Goal: Information Seeking & Learning: Learn about a topic

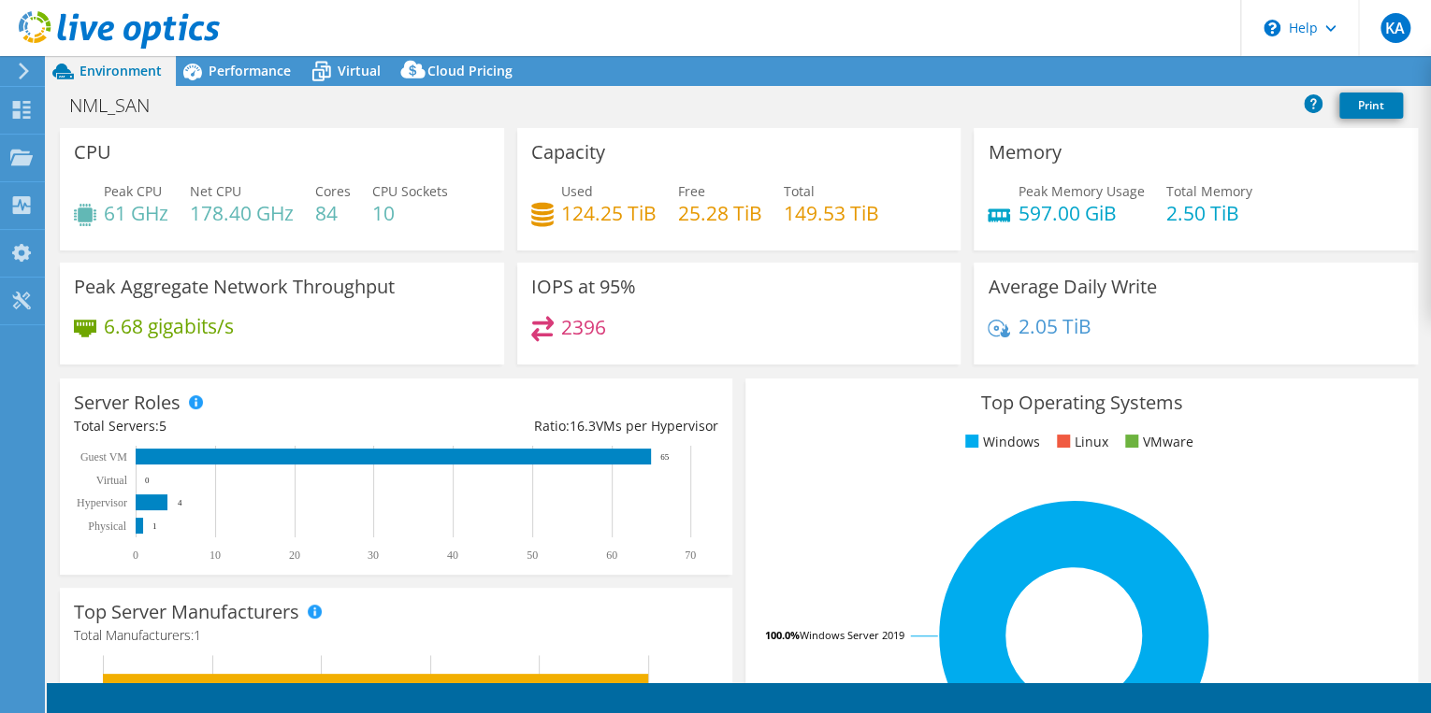
select select "USD"
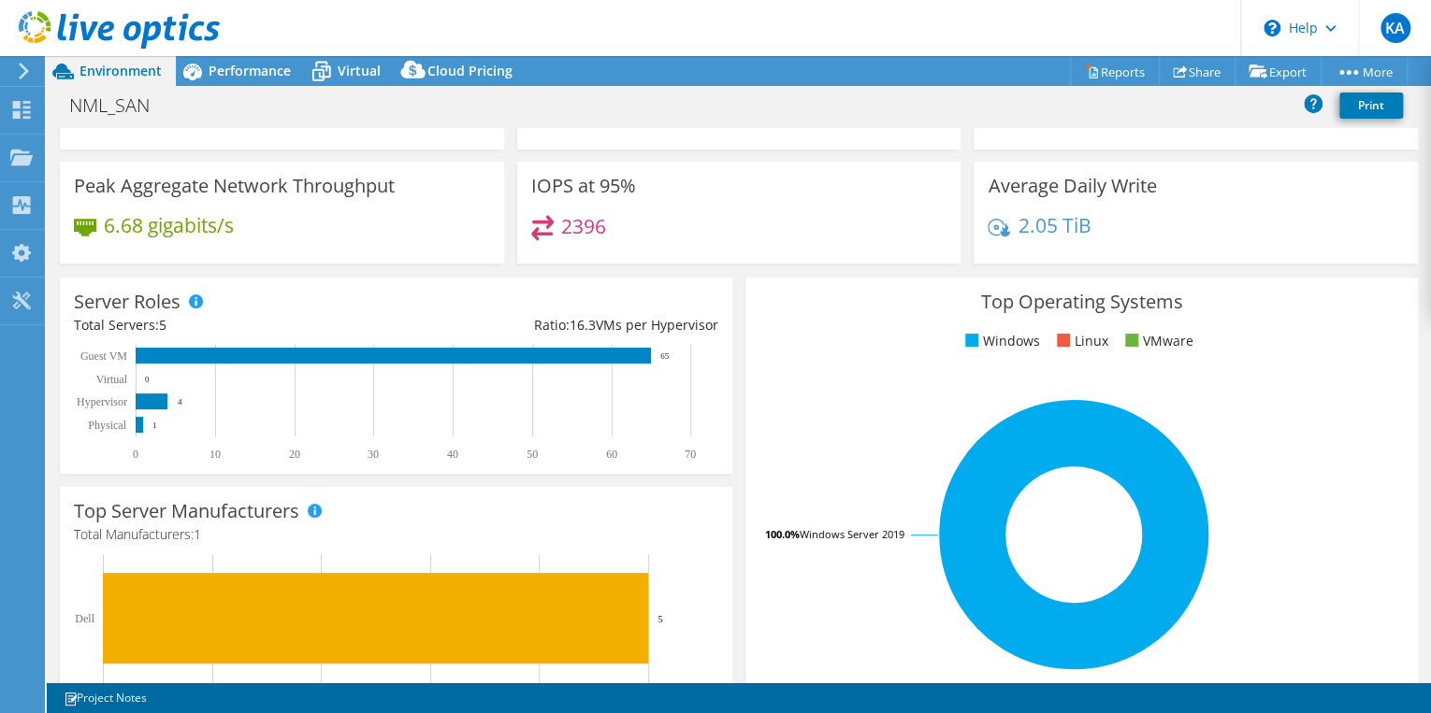
scroll to position [75, 0]
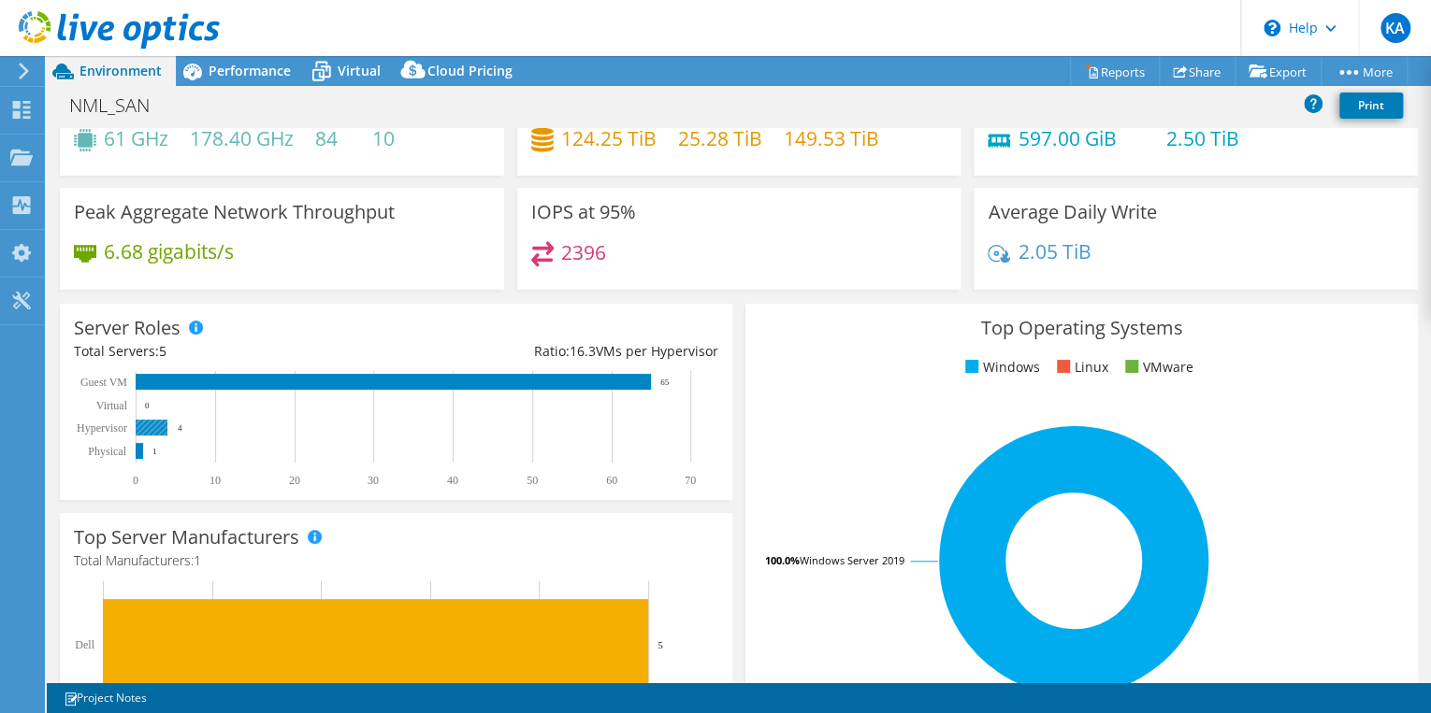
click at [157, 430] on rect at bounding box center [152, 428] width 32 height 16
click at [233, 68] on span "Performance" at bounding box center [250, 71] width 82 height 18
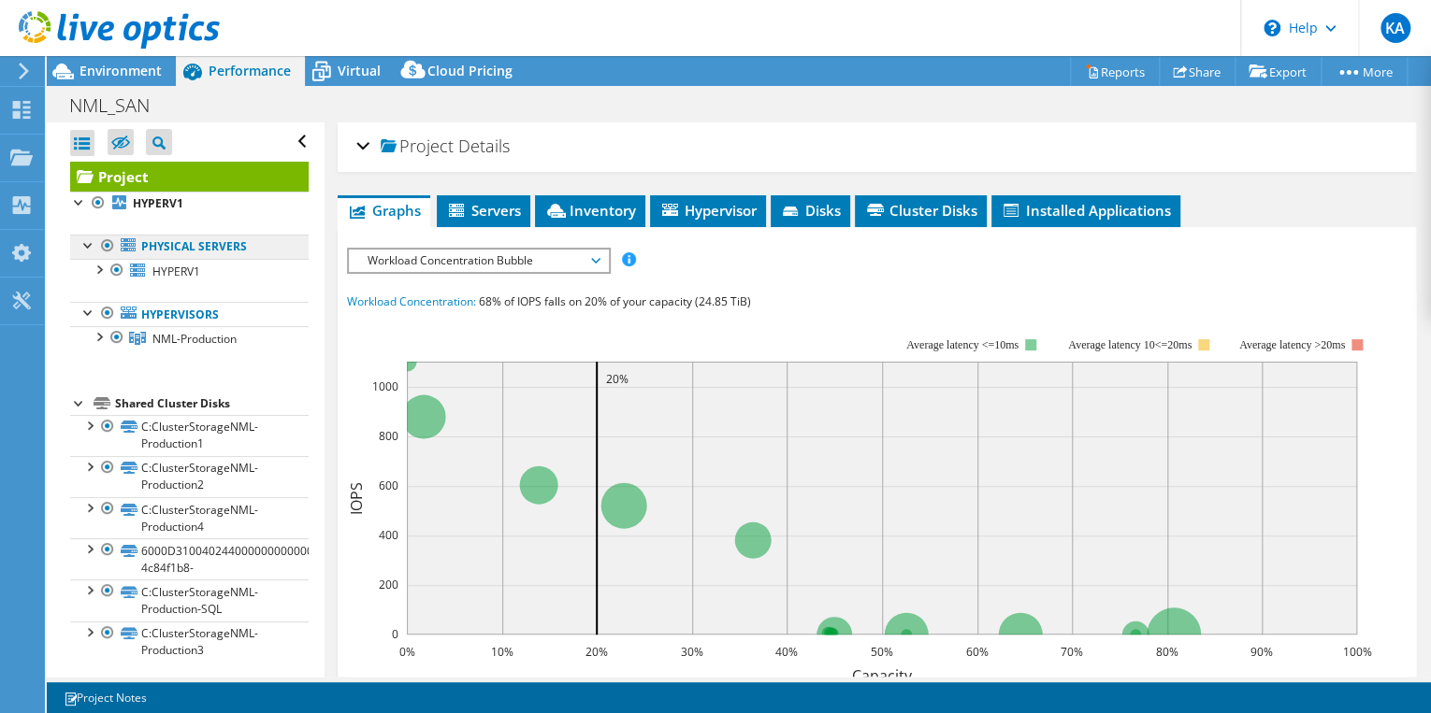
click at [174, 251] on link "Physical Servers" at bounding box center [189, 247] width 238 height 24
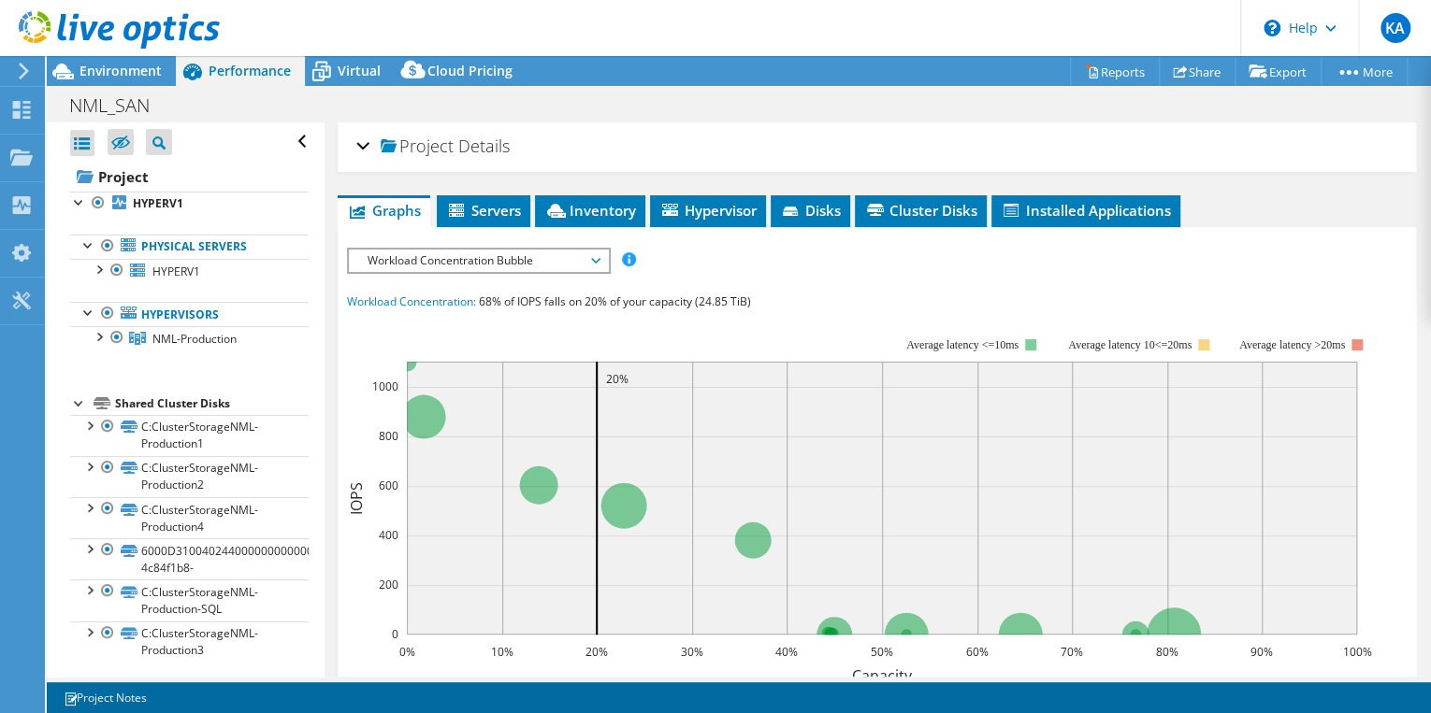
click at [173, 282] on ul "Physical Servers HYPERV1 0 C: 1" at bounding box center [189, 293] width 238 height 154
click at [188, 346] on link "NML-Production" at bounding box center [189, 338] width 238 height 24
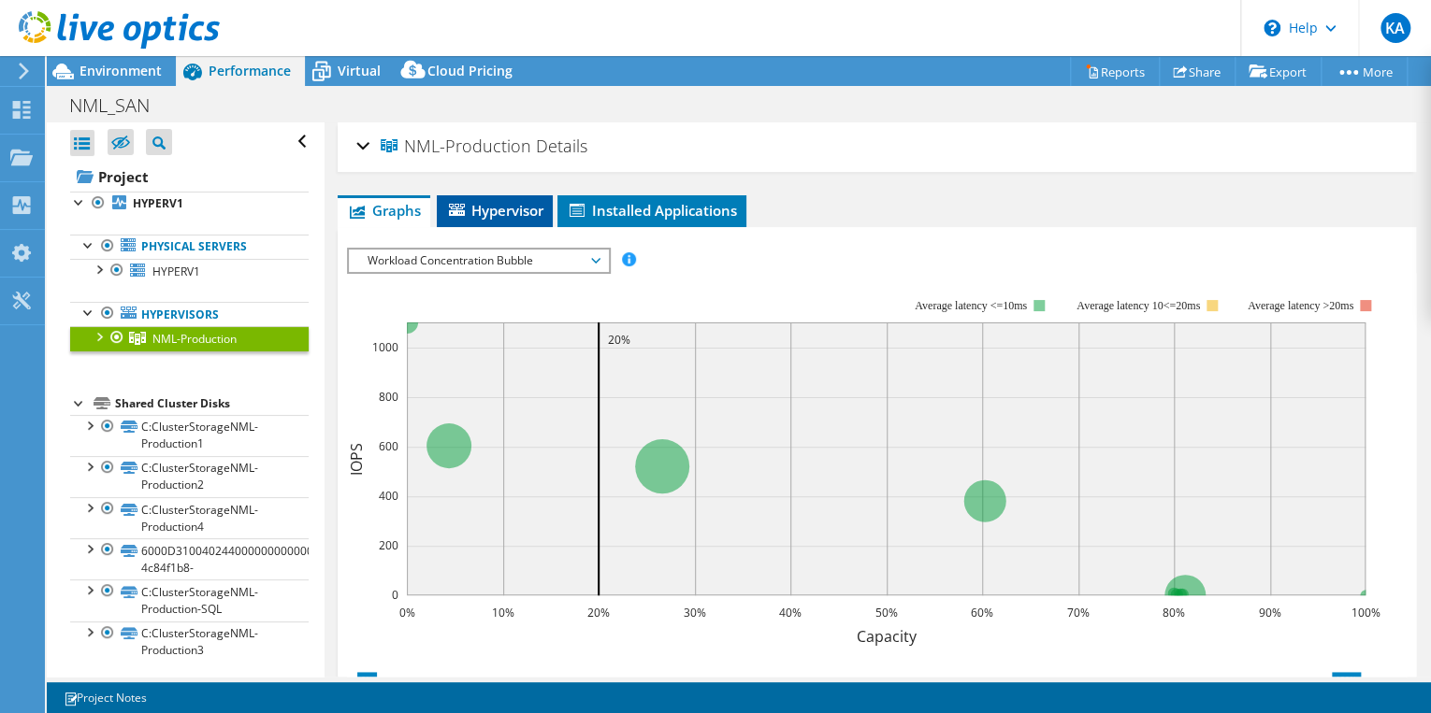
click at [497, 217] on span "Hypervisor" at bounding box center [494, 210] width 97 height 19
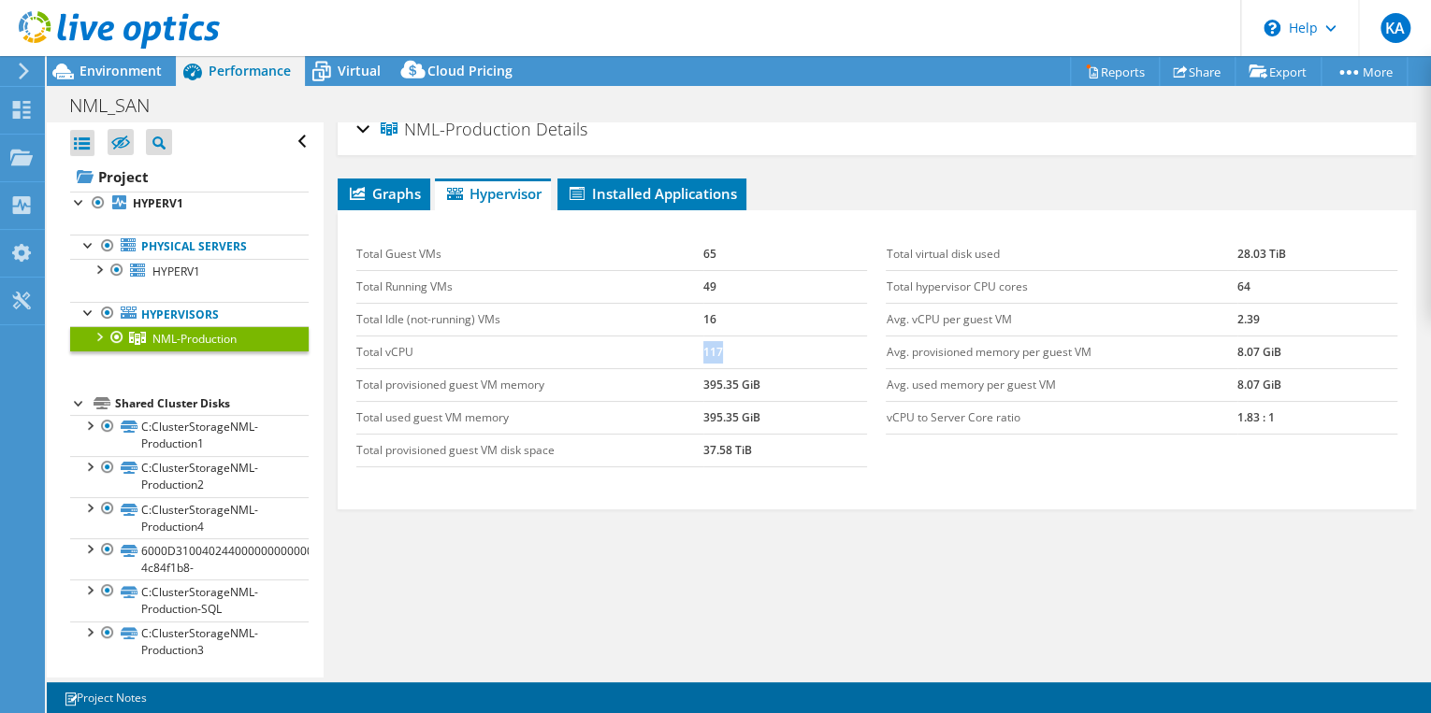
drag, startPoint x: 724, startPoint y: 352, endPoint x: 701, endPoint y: 350, distance: 22.5
click at [703, 350] on td "117" at bounding box center [785, 352] width 164 height 33
drag, startPoint x: 1242, startPoint y: 287, endPoint x: 1222, endPoint y: 284, distance: 19.8
click at [1222, 284] on tr "Total hypervisor CPU cores 64" at bounding box center [1140, 286] width 511 height 33
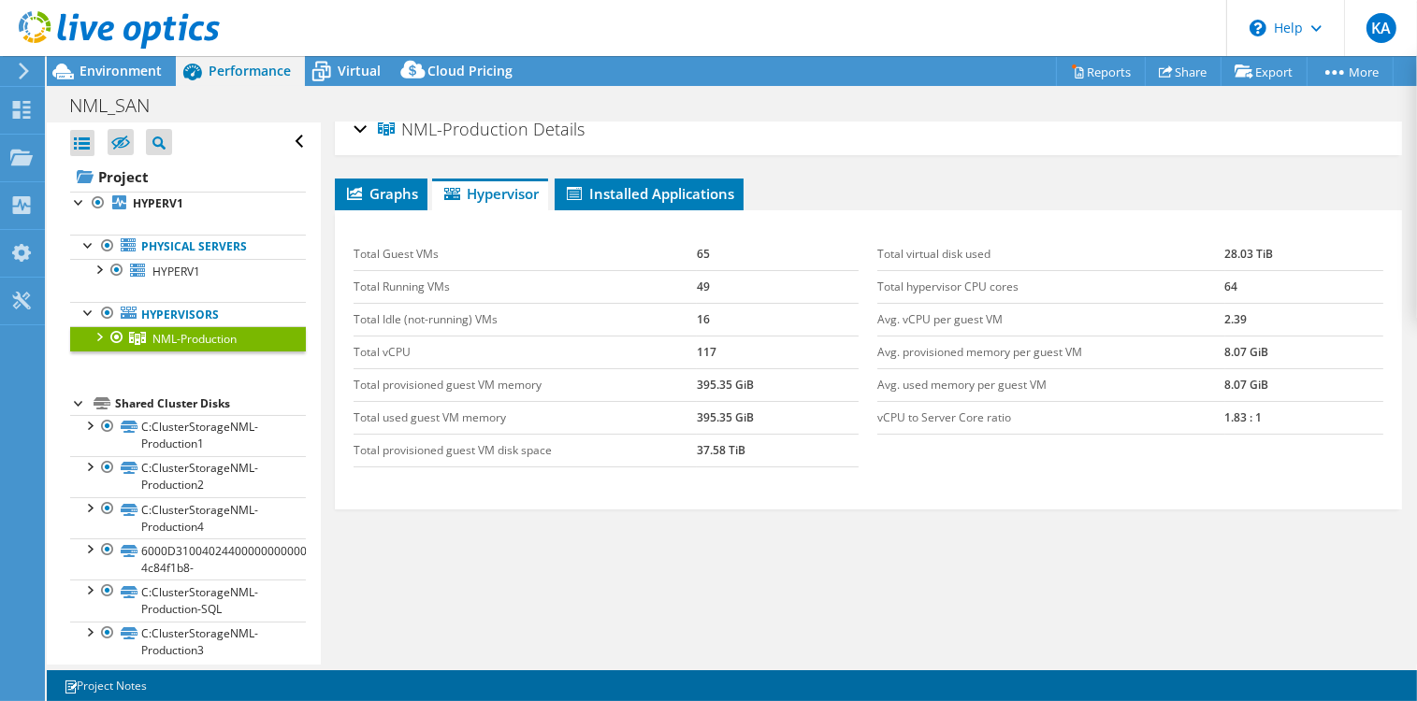
click at [101, 333] on div at bounding box center [98, 335] width 19 height 19
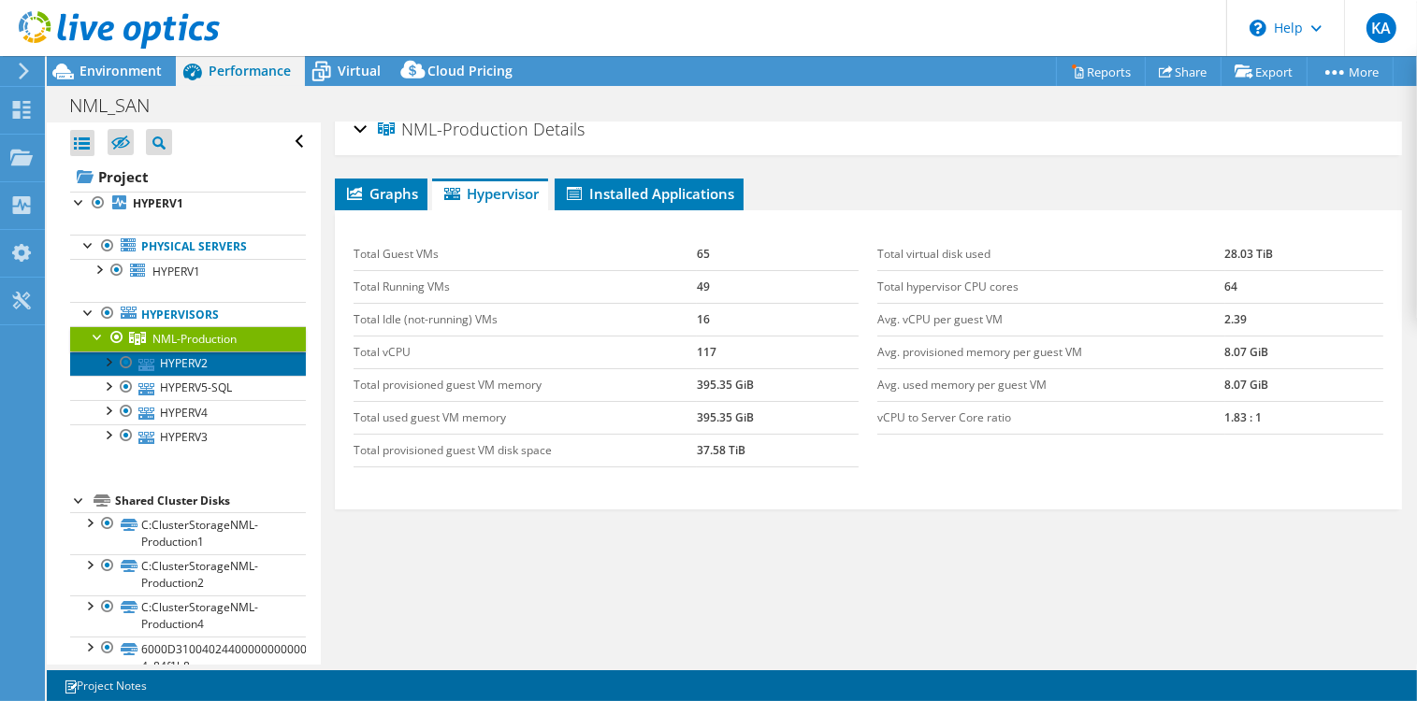
click at [155, 361] on link "HYPERV2" at bounding box center [188, 364] width 236 height 24
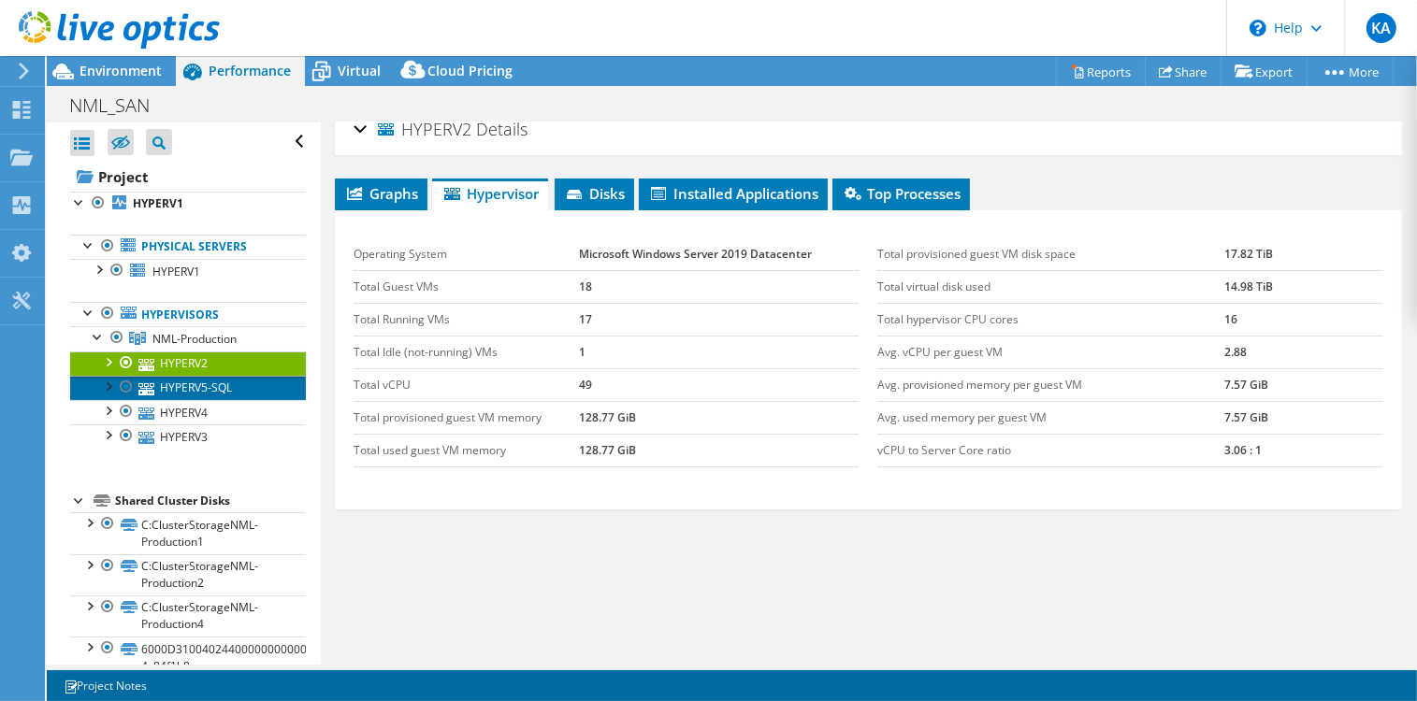
click at [210, 381] on link "HYPERV5-SQL" at bounding box center [188, 388] width 236 height 24
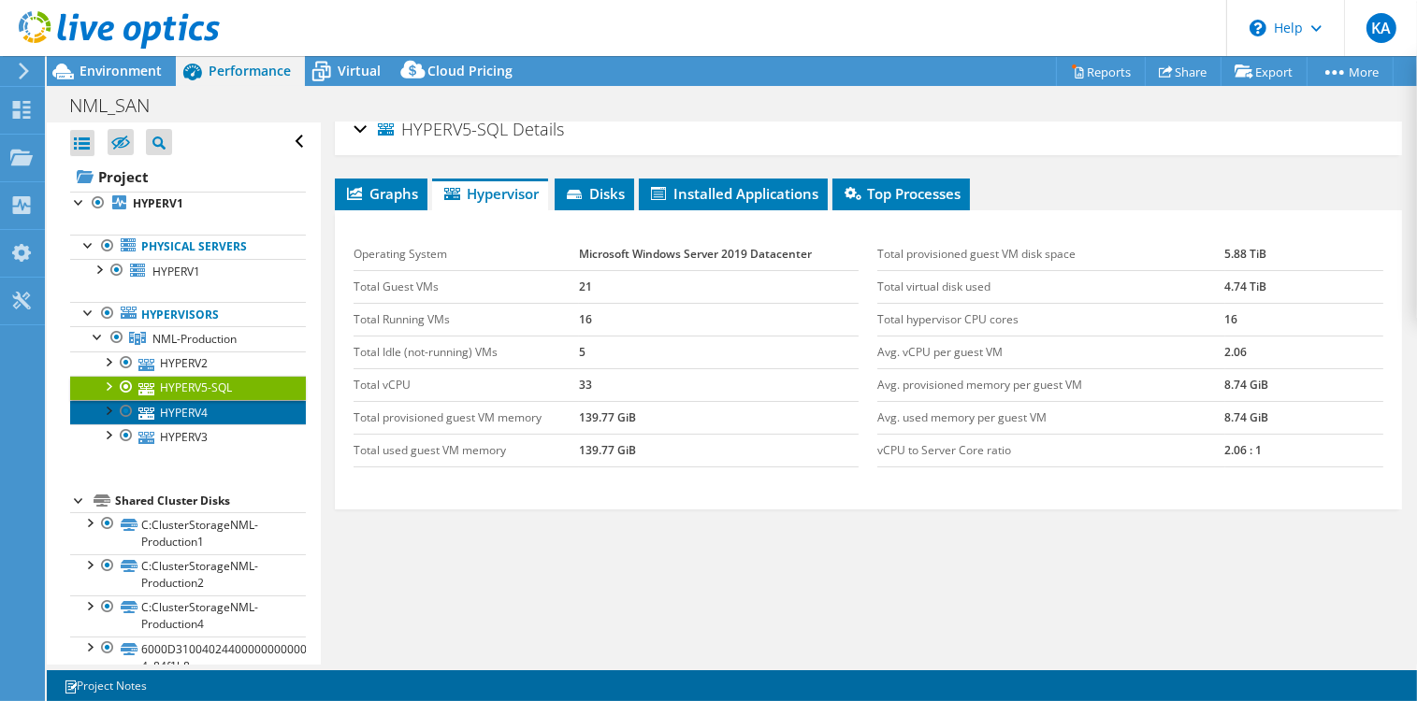
click at [166, 413] on link "HYPERV4" at bounding box center [188, 412] width 236 height 24
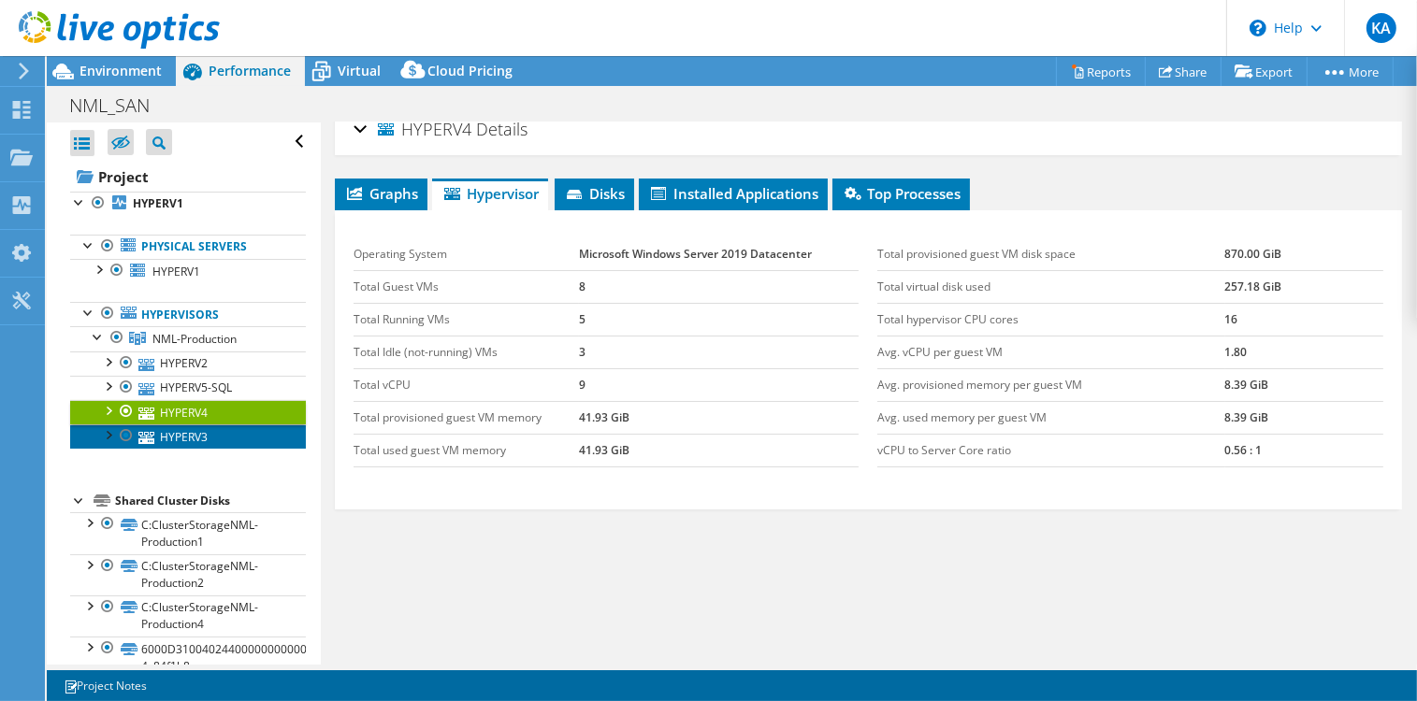
click at [186, 432] on link "HYPERV3" at bounding box center [188, 437] width 236 height 24
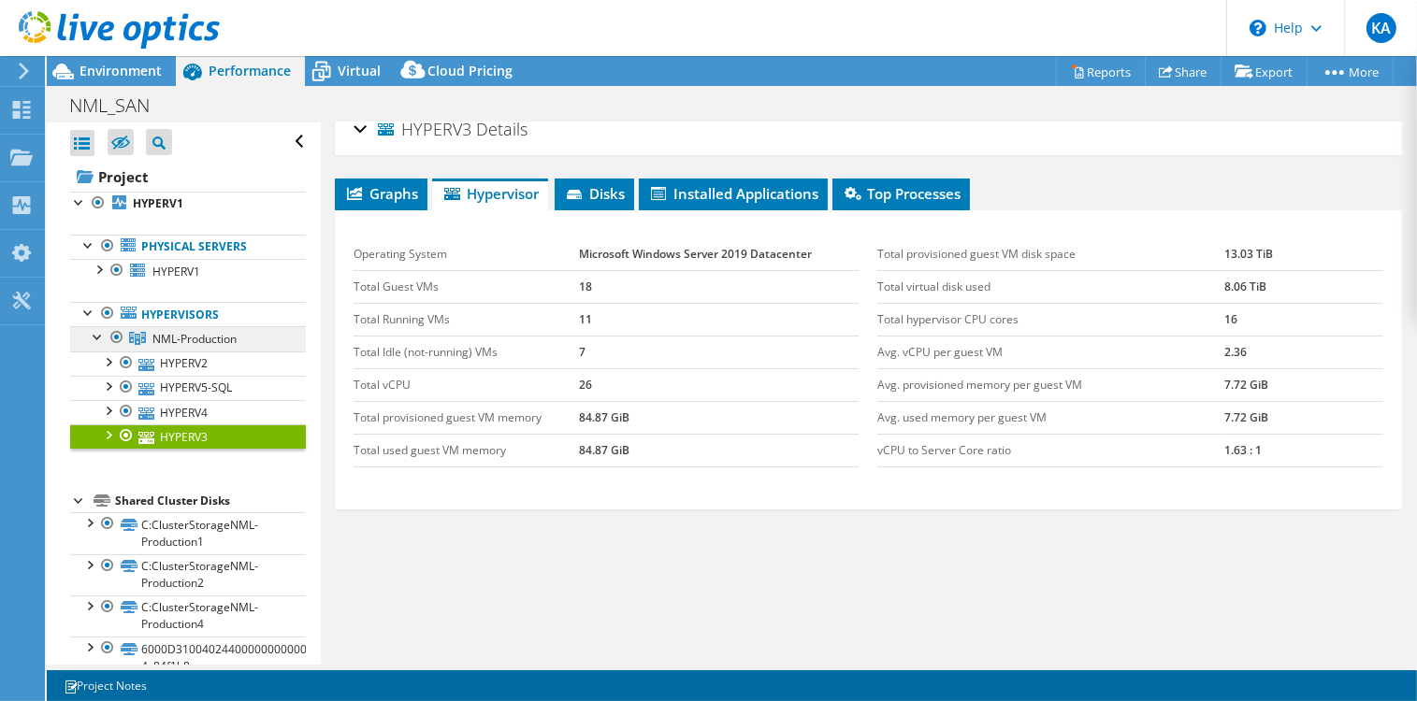
click at [165, 333] on span "NML-Production" at bounding box center [194, 339] width 84 height 16
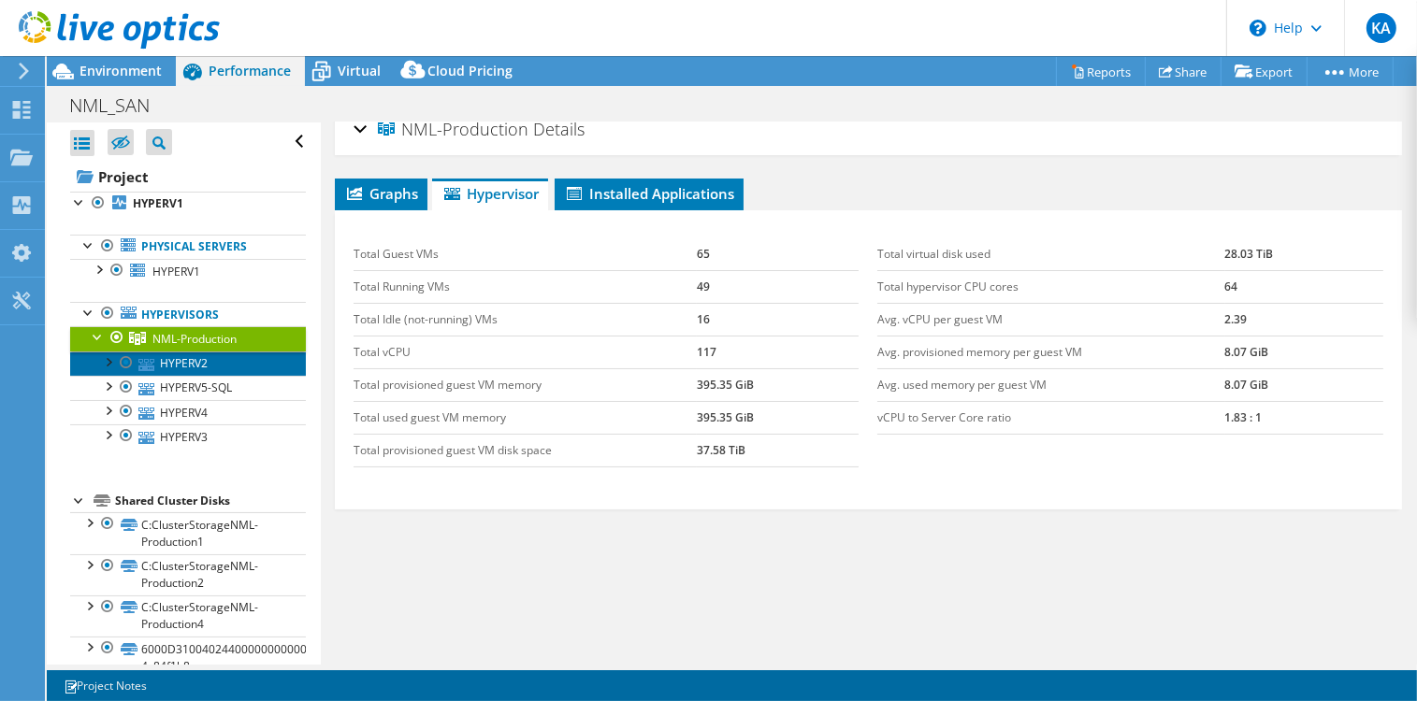
click at [196, 357] on link "HYPERV2" at bounding box center [188, 364] width 236 height 24
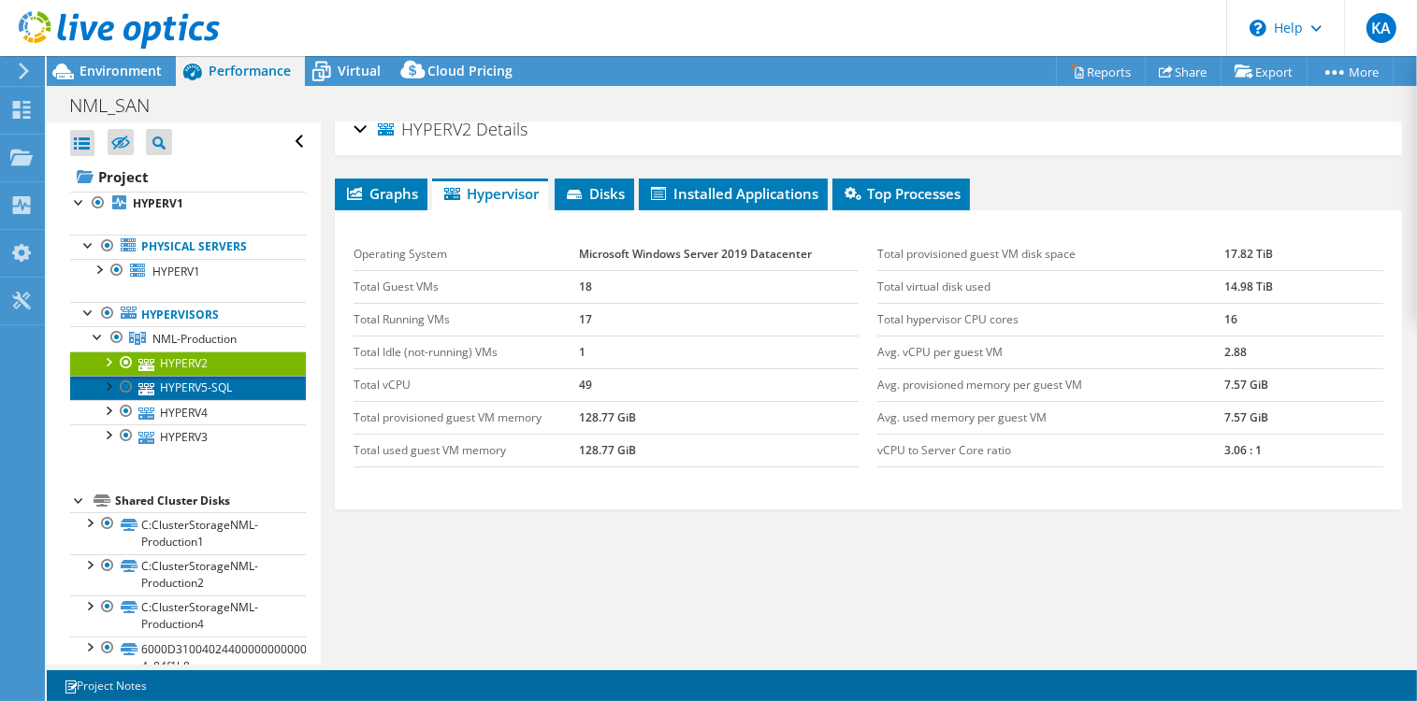
click at [211, 385] on link "HYPERV5-SQL" at bounding box center [188, 388] width 236 height 24
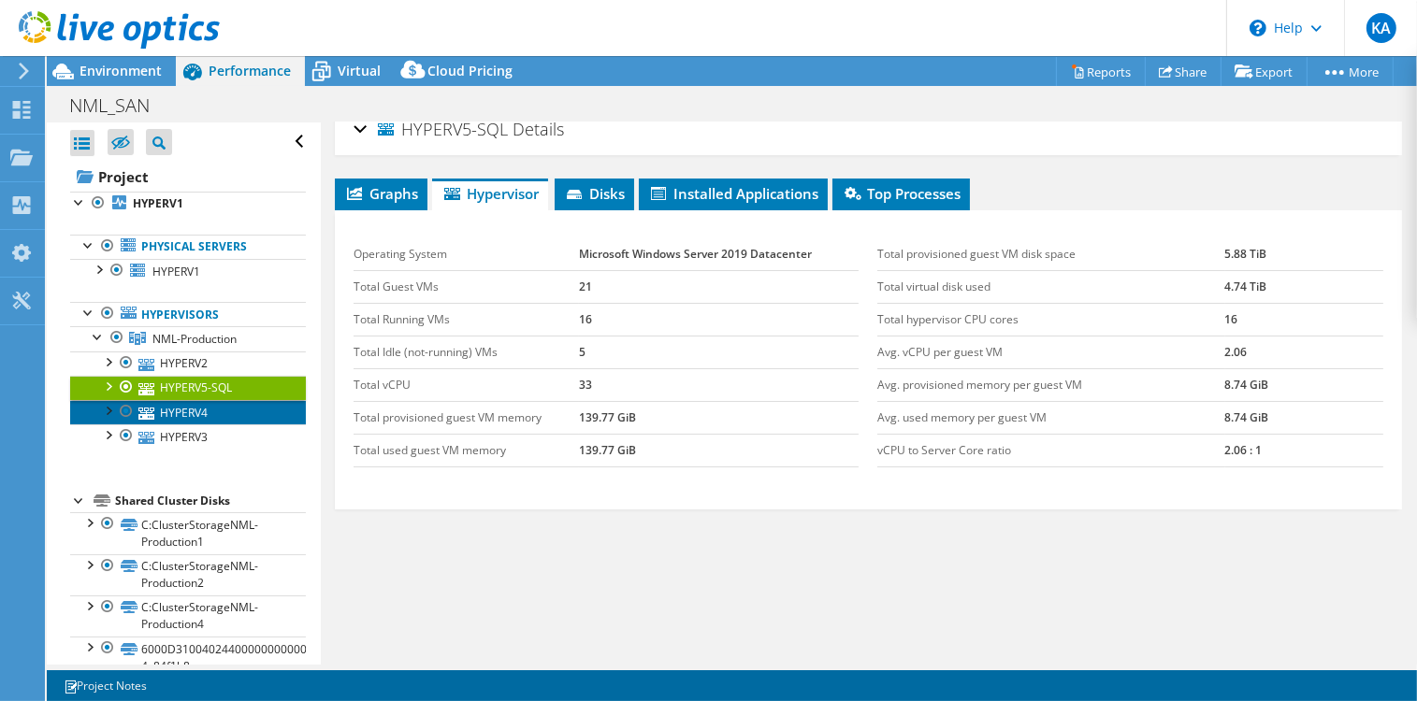
click at [183, 411] on link "HYPERV4" at bounding box center [188, 412] width 236 height 24
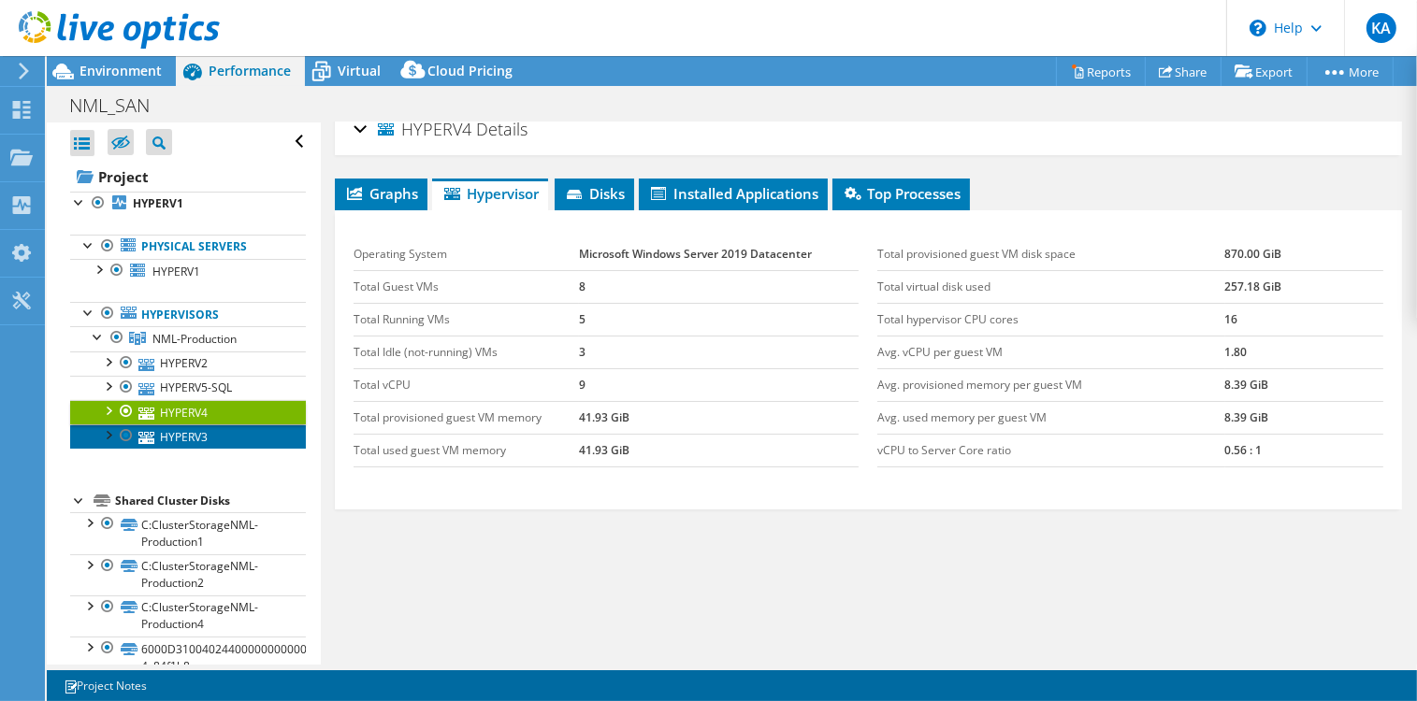
click at [176, 432] on link "HYPERV3" at bounding box center [188, 437] width 236 height 24
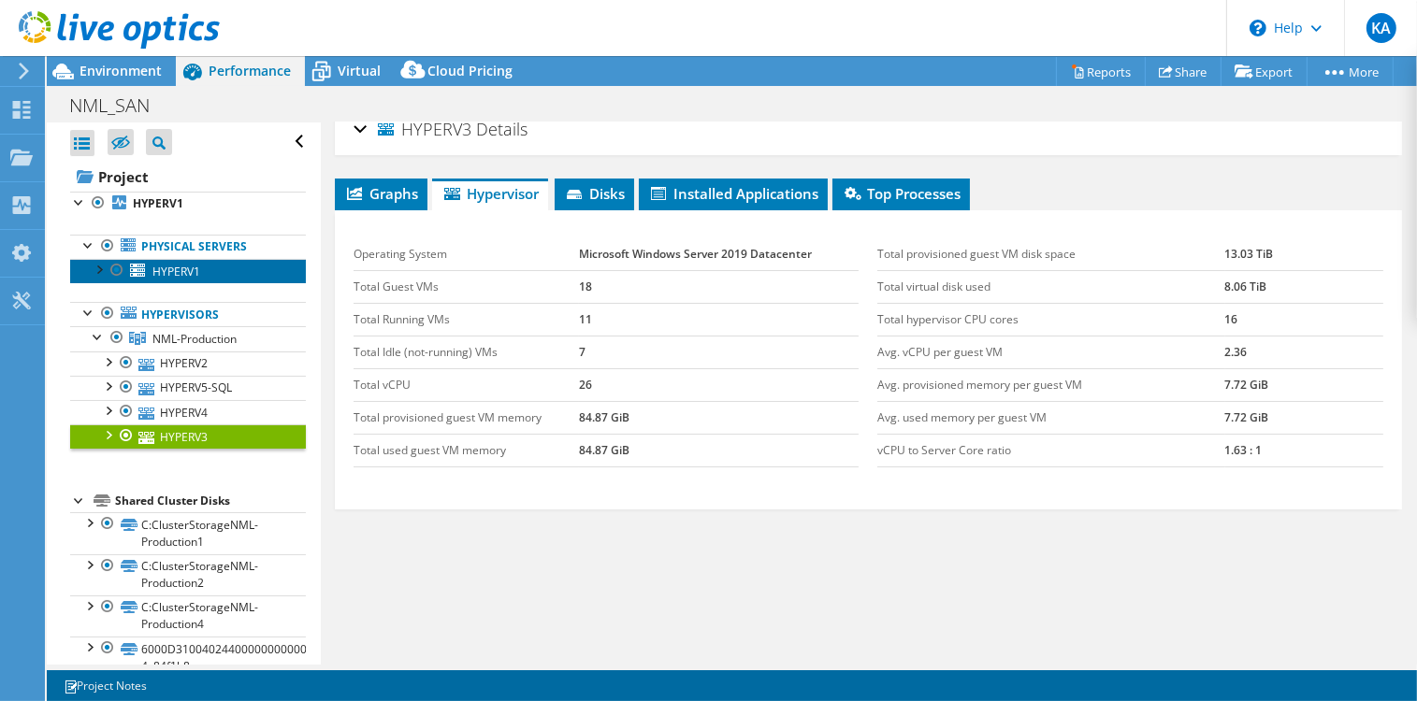
click at [161, 269] on span "HYPERV1" at bounding box center [176, 272] width 48 height 16
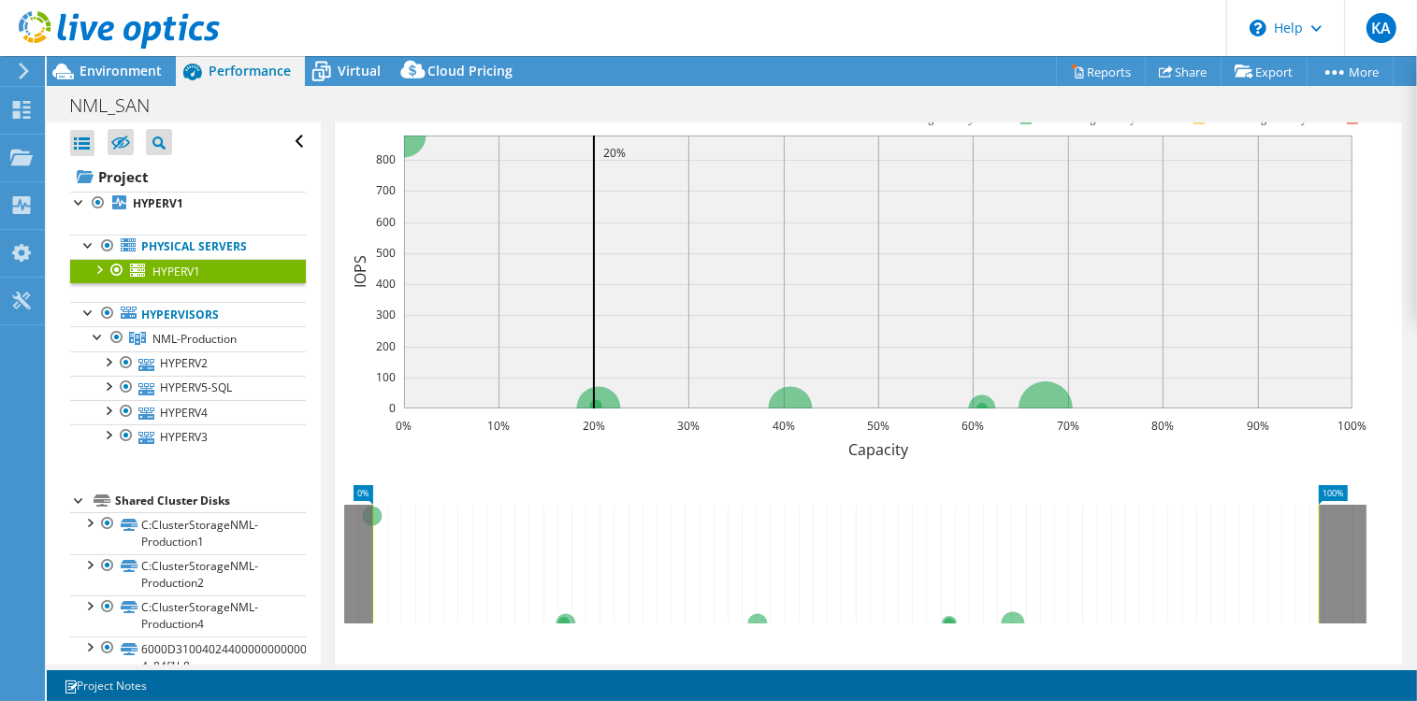
scroll to position [166, 0]
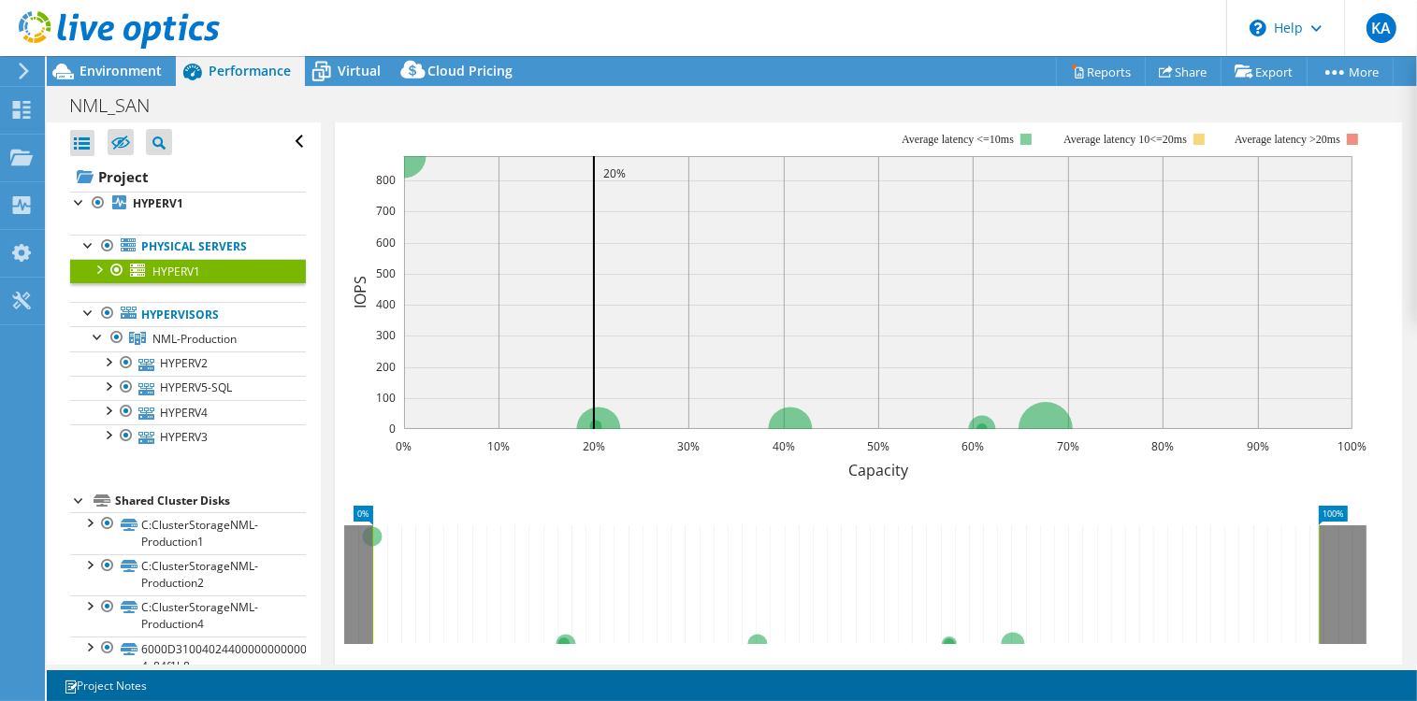
click at [98, 271] on div at bounding box center [98, 268] width 19 height 19
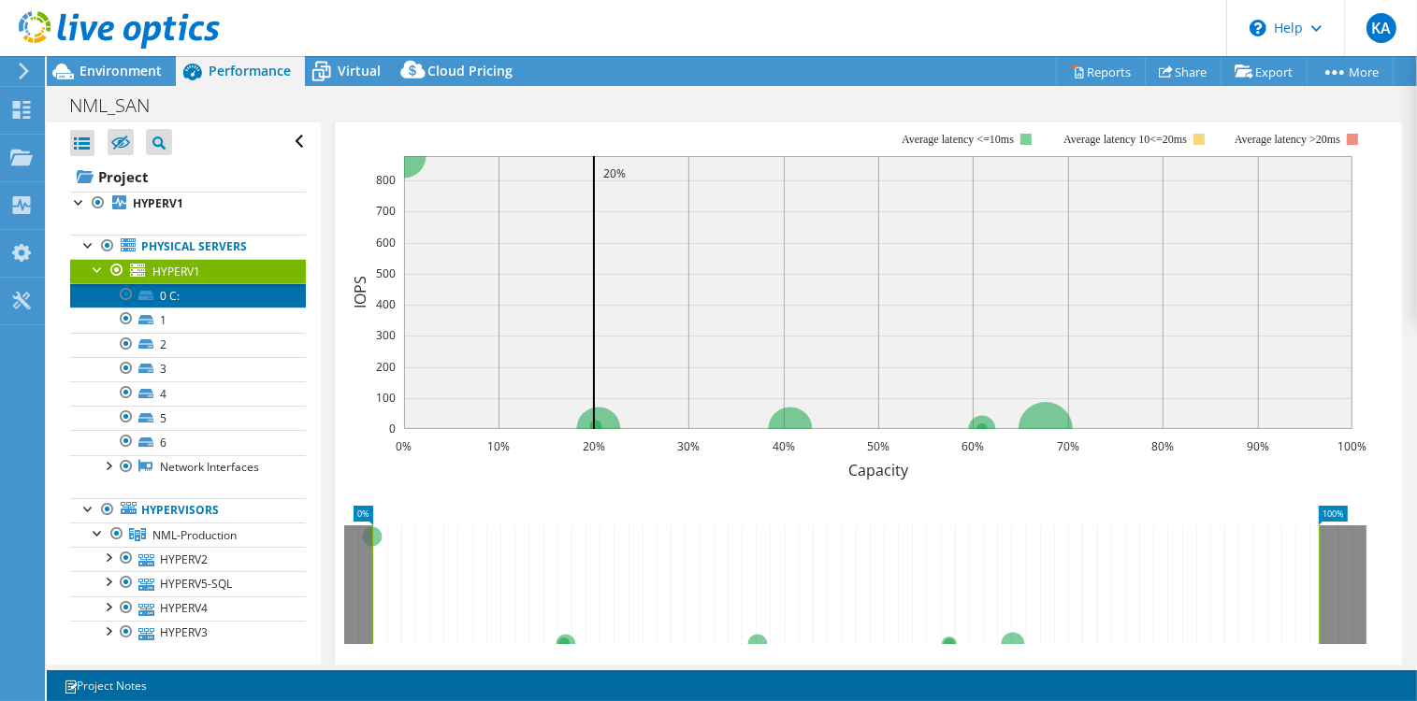
click at [165, 296] on link "0 C:" at bounding box center [188, 295] width 236 height 24
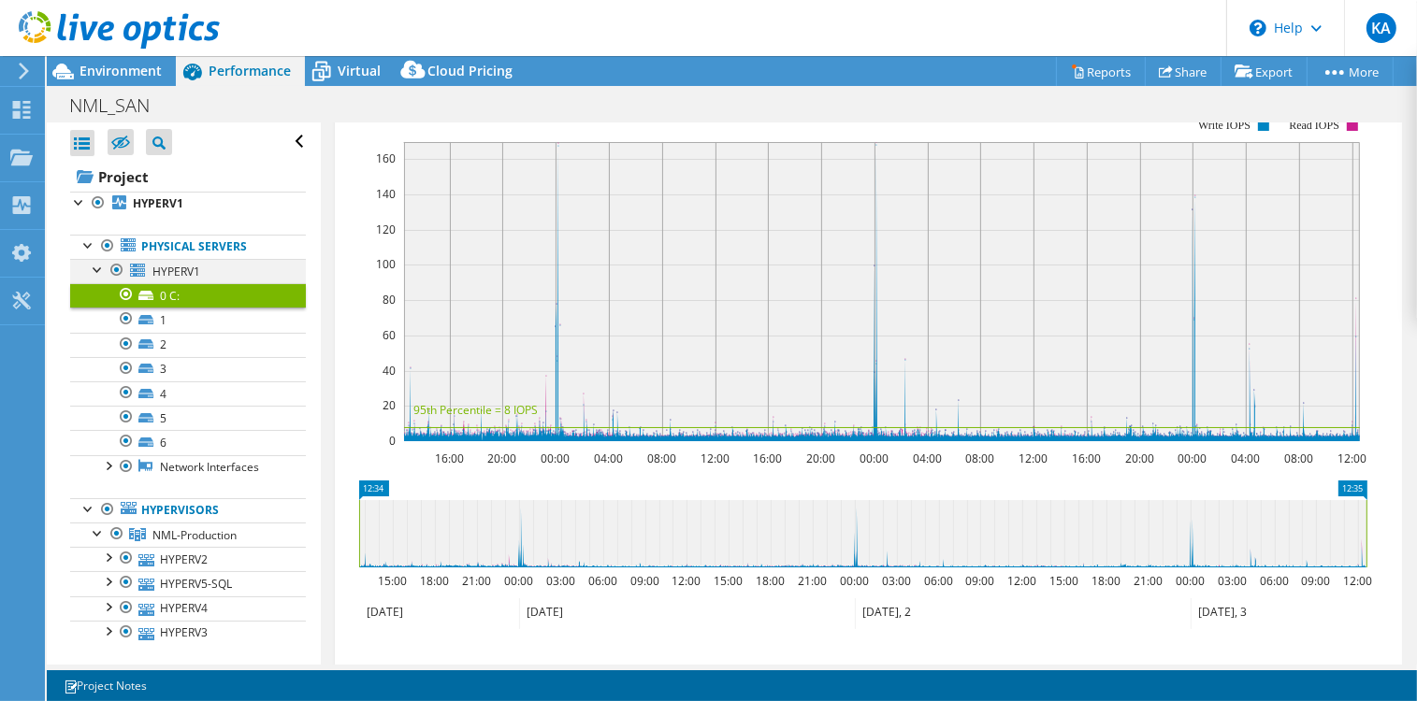
click at [92, 269] on div at bounding box center [98, 268] width 19 height 19
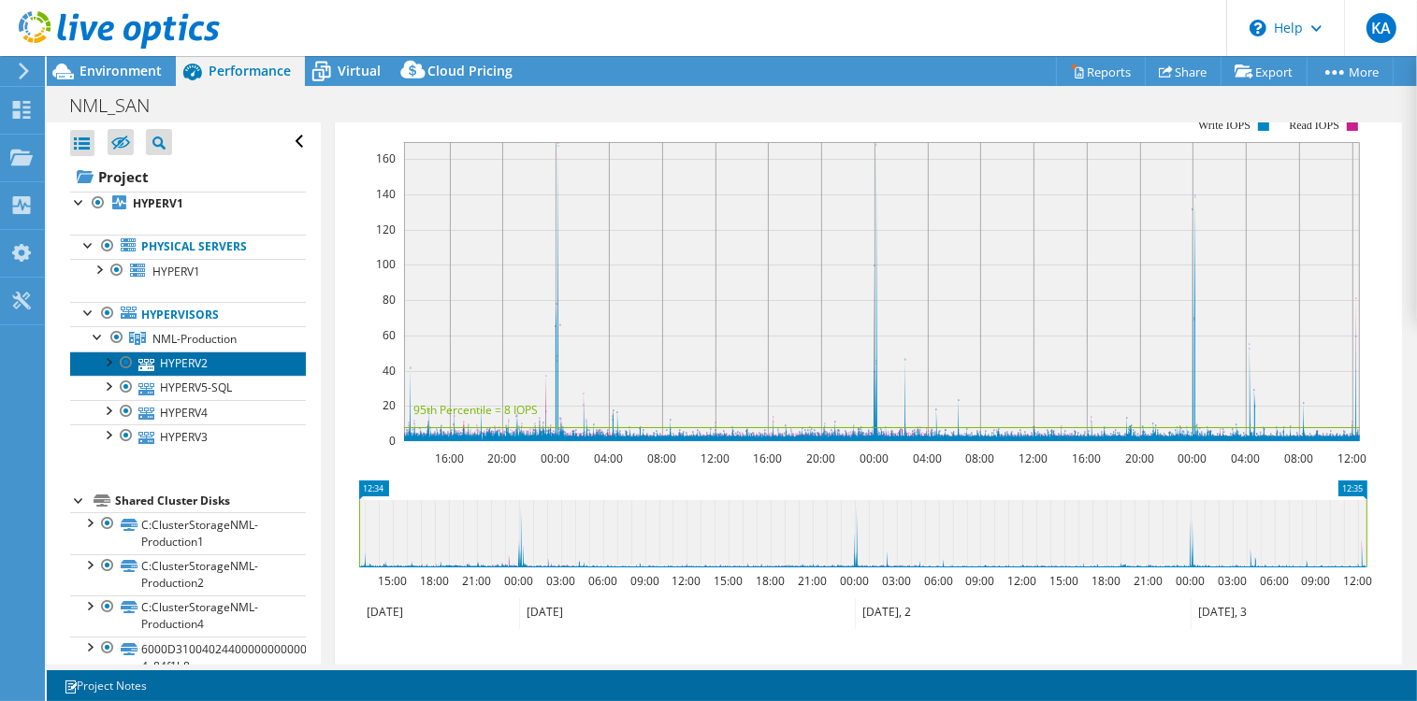
click at [194, 359] on link "HYPERV2" at bounding box center [188, 364] width 236 height 24
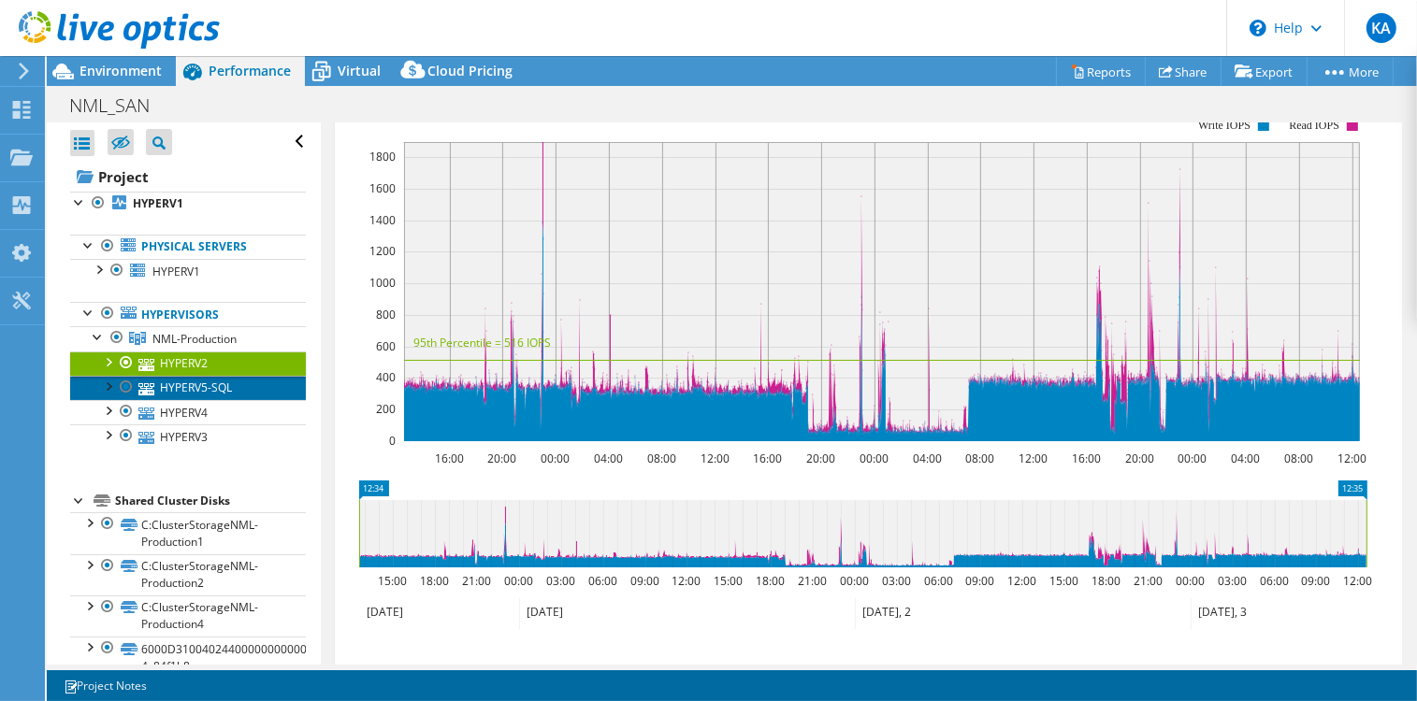
click at [187, 390] on link "HYPERV5-SQL" at bounding box center [188, 388] width 236 height 24
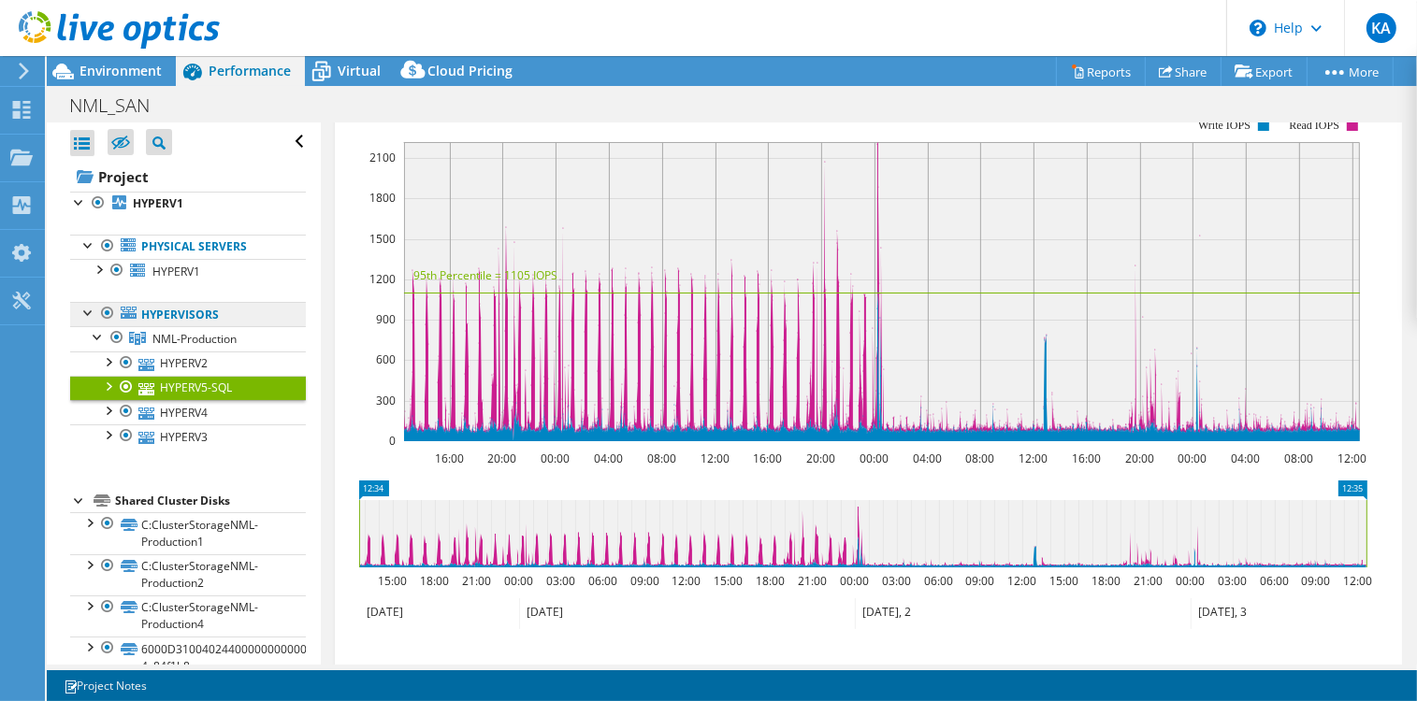
click at [172, 315] on link "Hypervisors" at bounding box center [188, 314] width 236 height 24
click at [201, 412] on link "HYPERV4" at bounding box center [188, 412] width 236 height 24
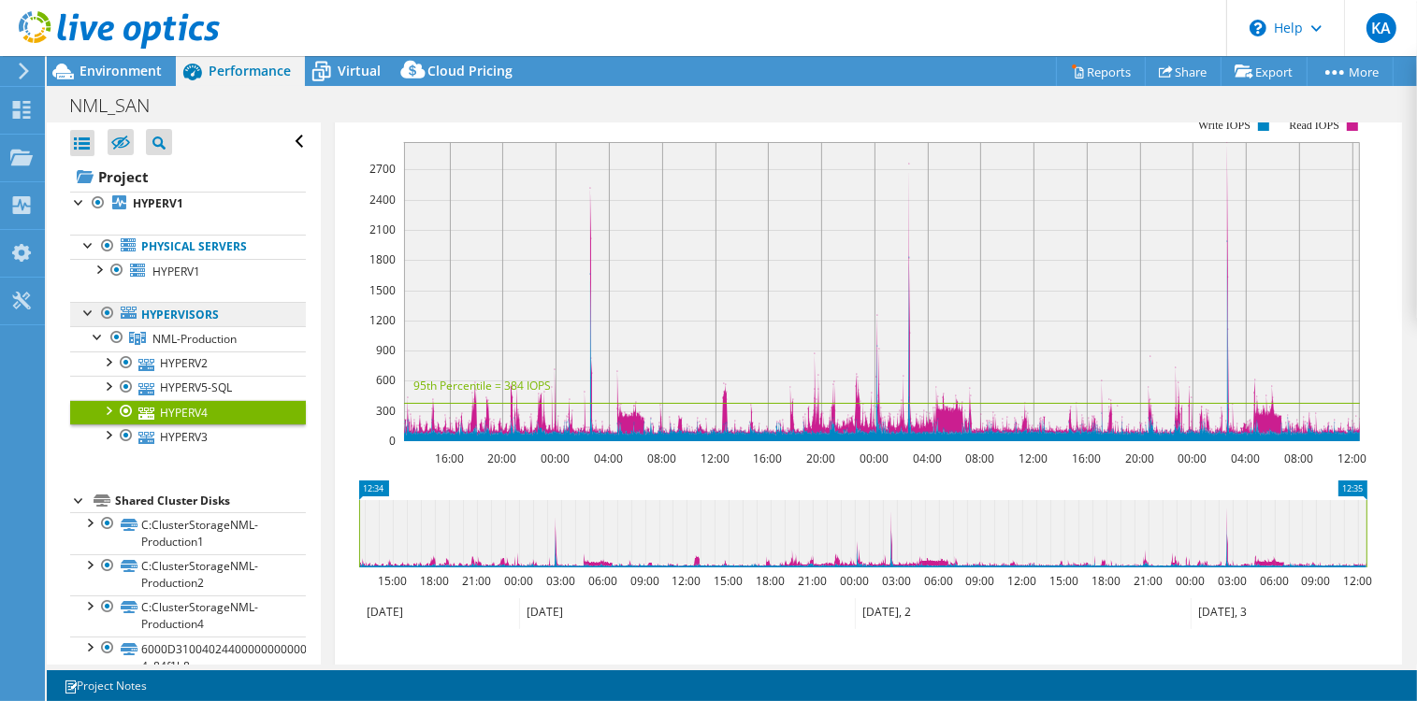
click at [194, 314] on link "Hypervisors" at bounding box center [188, 314] width 236 height 24
click at [183, 335] on span "NML-Production" at bounding box center [194, 339] width 84 height 16
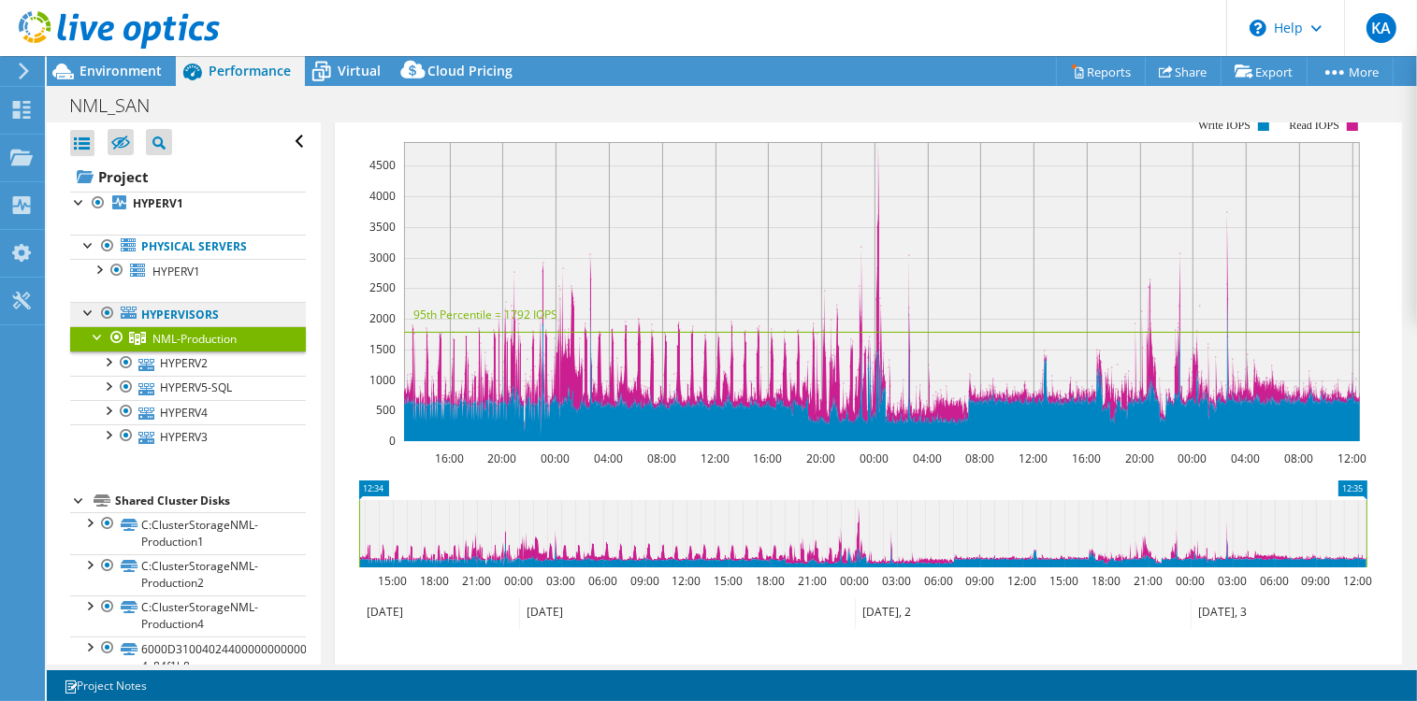
click at [142, 312] on link "Hypervisors" at bounding box center [188, 314] width 236 height 24
click at [221, 337] on span "NML-Production" at bounding box center [194, 339] width 84 height 16
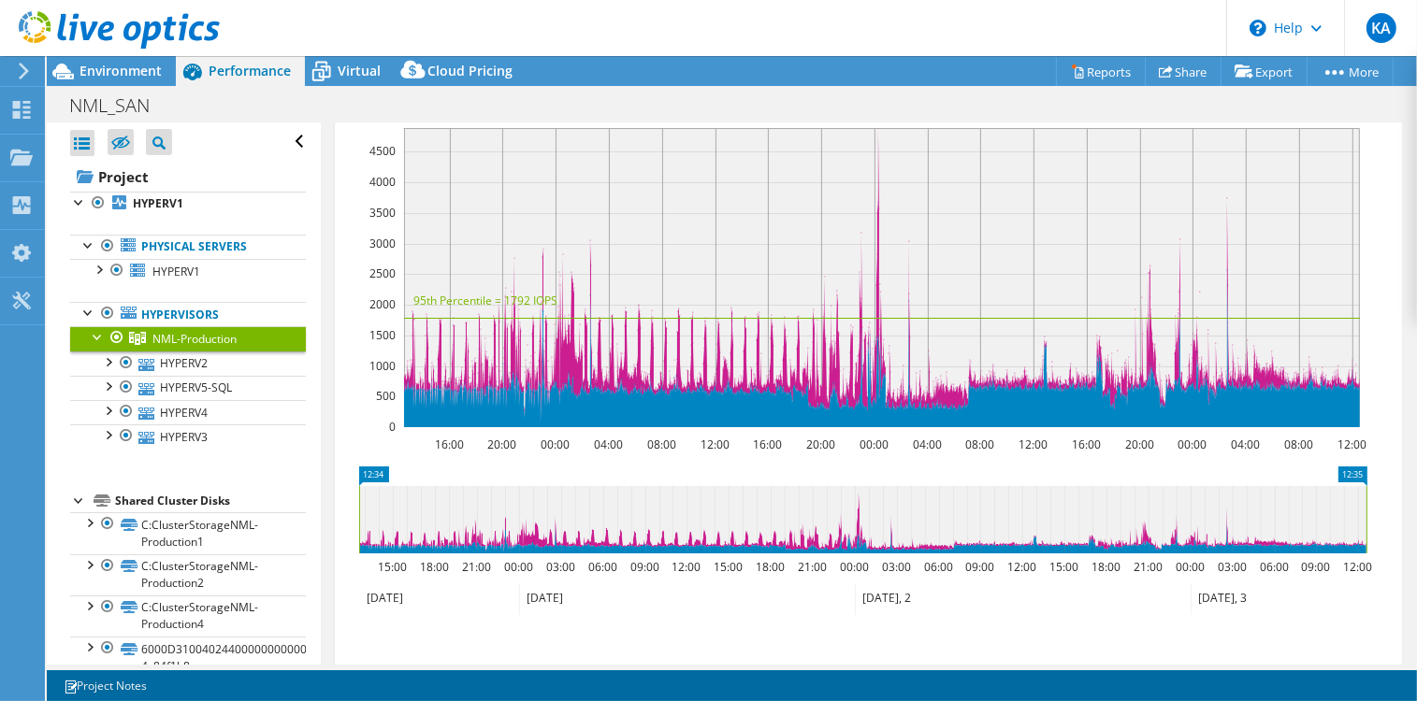
scroll to position [0, 0]
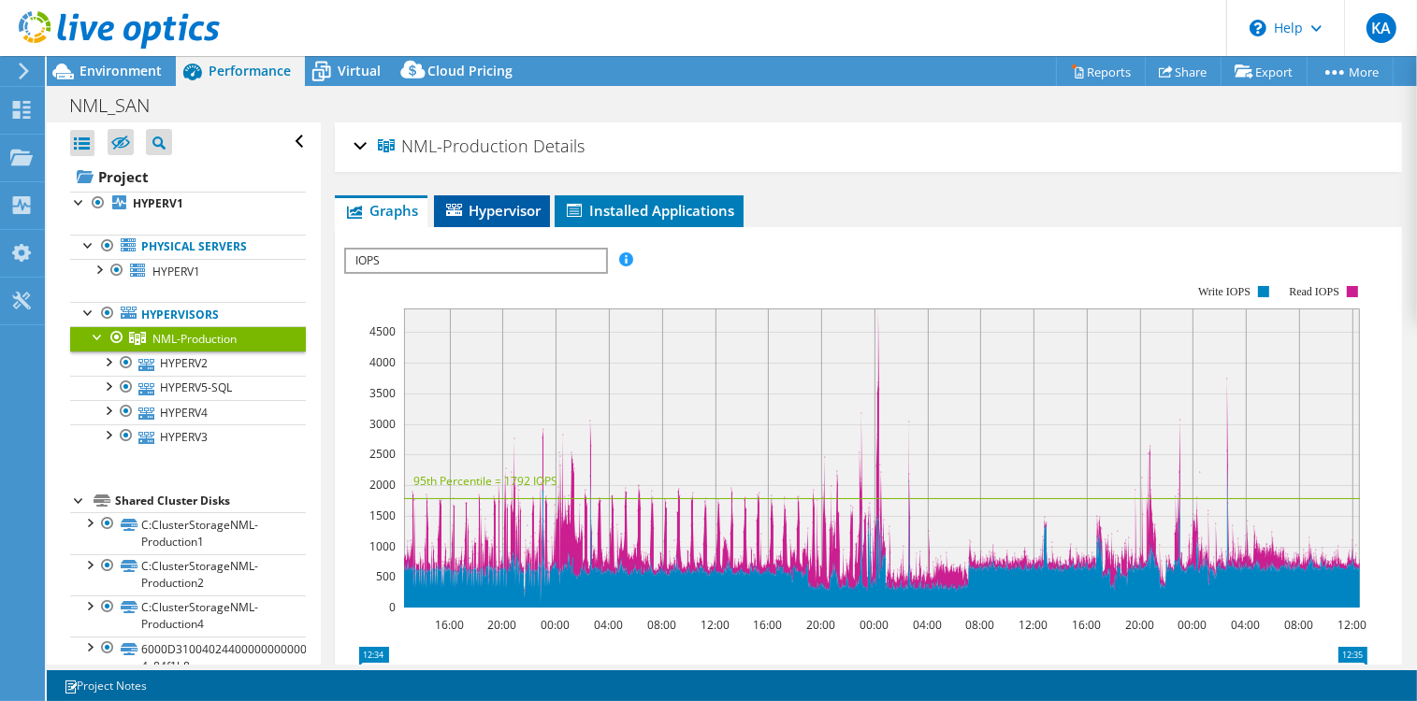
click at [473, 209] on span "Hypervisor" at bounding box center [491, 210] width 97 height 19
